Goal: Navigation & Orientation: Find specific page/section

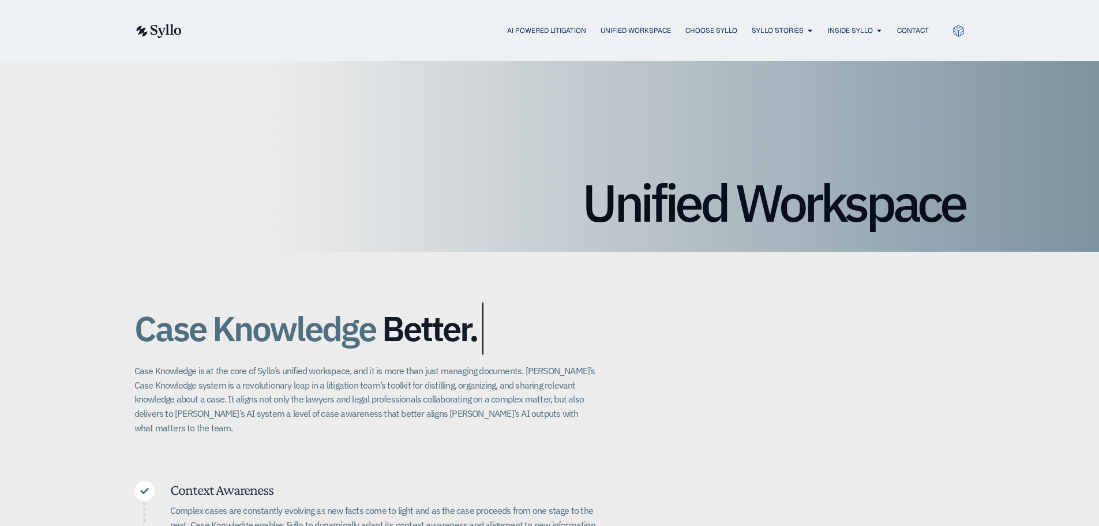
click at [544, 327] on h2 "Case Knowledge Better. Bigger. Faster." at bounding box center [365, 328] width 462 height 52
click at [171, 30] on img at bounding box center [157, 31] width 47 height 14
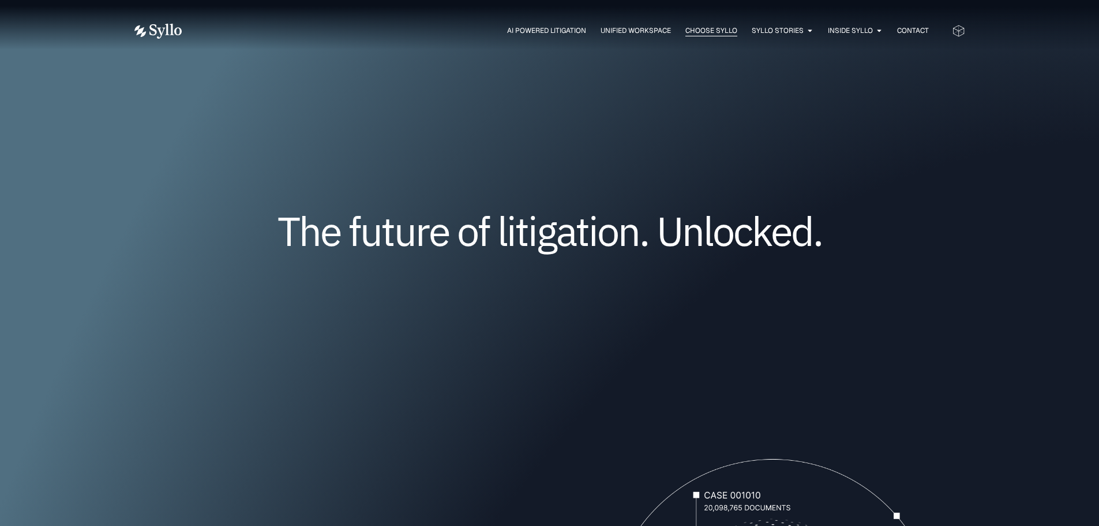
click at [698, 27] on span "Choose Syllo" at bounding box center [712, 30] width 52 height 10
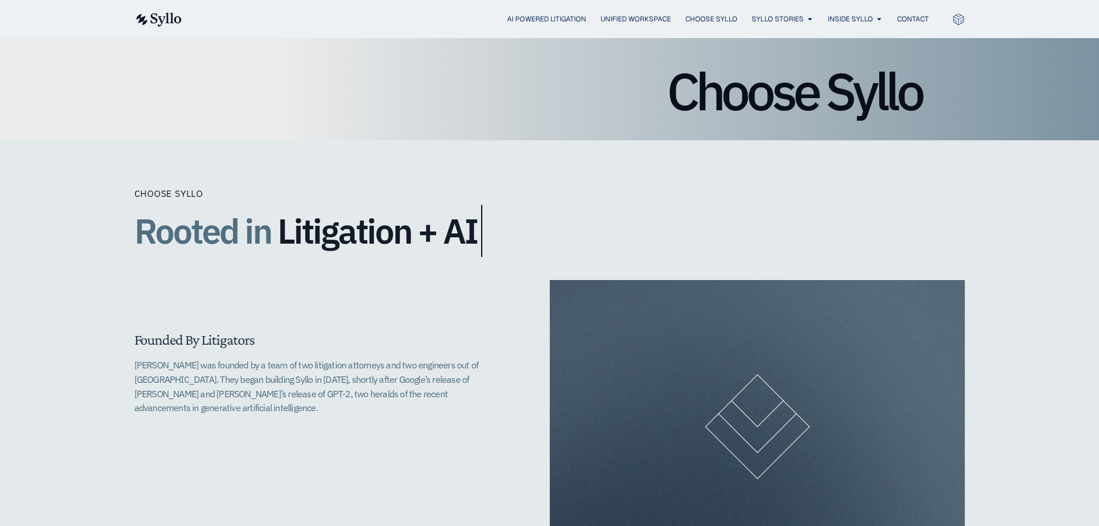
scroll to position [346, 0]
